Goal: Understand process/instructions

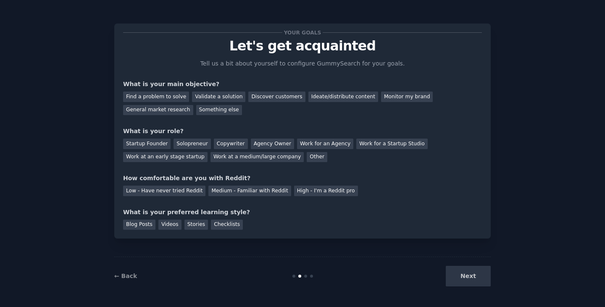
click at [467, 296] on div "Your goals Let's get acquainted Tell us a bit about yourself to configure Gummy…" at bounding box center [302, 153] width 605 height 307
click at [468, 277] on div "Next" at bounding box center [428, 276] width 126 height 21
click at [471, 272] on div "Next" at bounding box center [428, 276] width 126 height 21
click at [480, 278] on div "Next" at bounding box center [428, 276] width 126 height 21
click at [468, 274] on div "Next" at bounding box center [428, 276] width 126 height 21
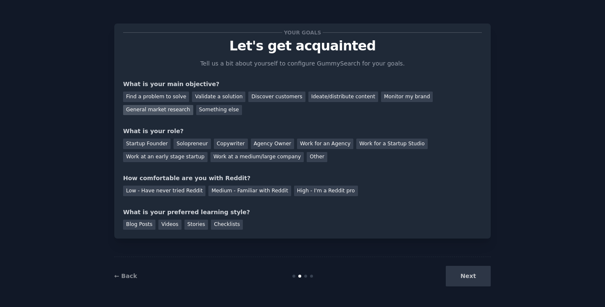
click at [162, 112] on div "General market research" at bounding box center [158, 110] width 70 height 10
click at [182, 159] on div "Work at an early stage startup" at bounding box center [165, 157] width 84 height 10
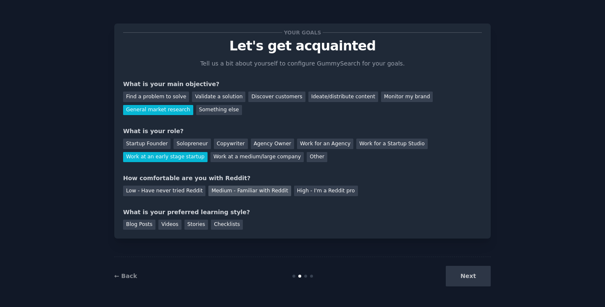
click at [219, 193] on div "Medium - Familiar with Reddit" at bounding box center [249, 191] width 82 height 10
click at [150, 225] on div "Blog Posts" at bounding box center [139, 225] width 32 height 10
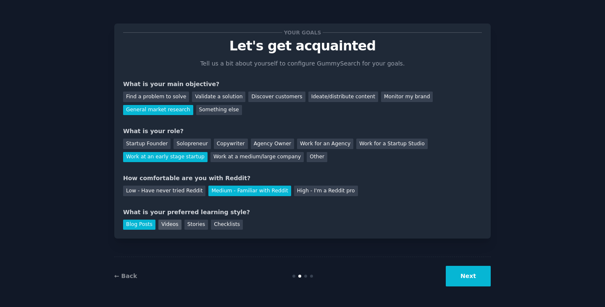
click at [170, 225] on div "Videos" at bounding box center [169, 225] width 23 height 10
click at [193, 229] on div "Your goals Let's get acquainted Tell us a bit about yourself to configure Gummy…" at bounding box center [302, 131] width 376 height 215
click at [194, 222] on div "Stories" at bounding box center [196, 225] width 24 height 10
click at [226, 225] on div "Checklists" at bounding box center [227, 225] width 32 height 10
click at [468, 287] on div "← Back Next" at bounding box center [302, 276] width 376 height 39
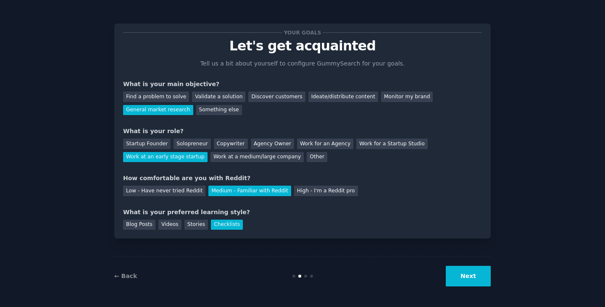
click at [468, 275] on button "Next" at bounding box center [468, 276] width 45 height 21
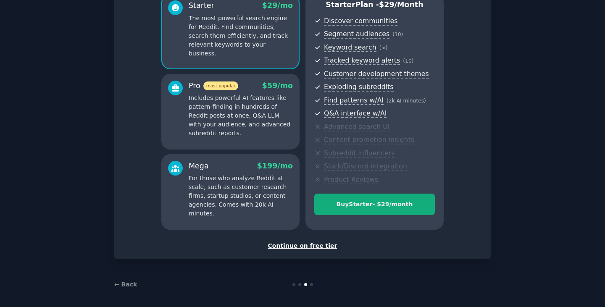
scroll to position [81, 0]
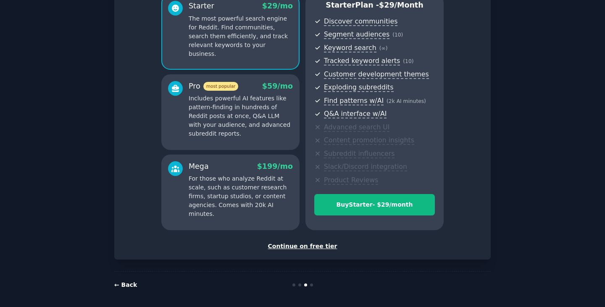
click at [128, 281] on link "← Back" at bounding box center [125, 284] width 23 height 7
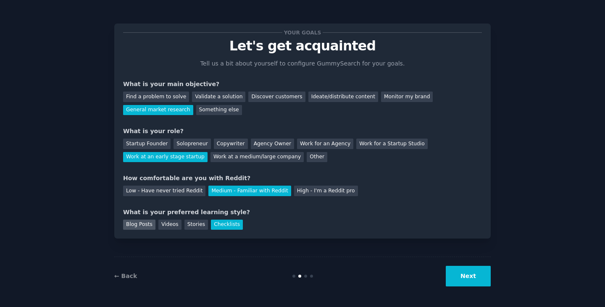
click at [142, 220] on div "Blog Posts" at bounding box center [139, 225] width 32 height 10
click at [461, 275] on button "Next" at bounding box center [468, 276] width 45 height 21
